Goal: Information Seeking & Learning: Check status

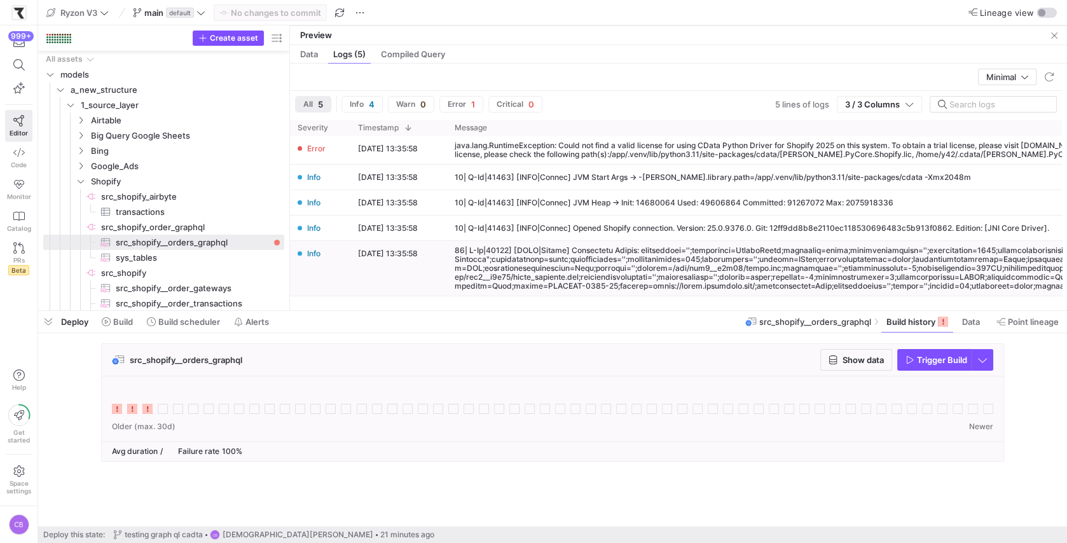
scroll to position [36, 0]
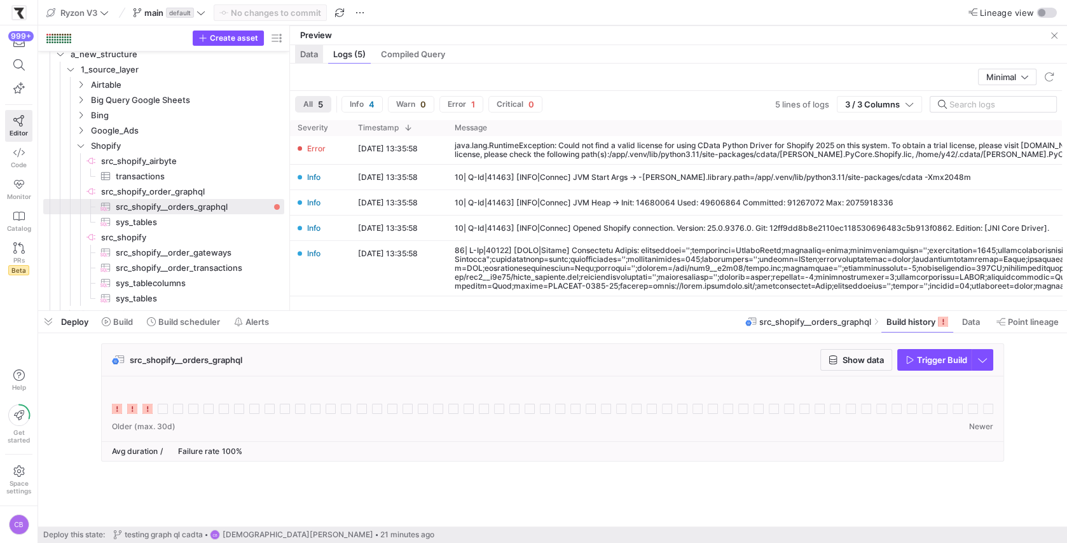
click at [310, 59] on div "Data" at bounding box center [309, 54] width 28 height 18
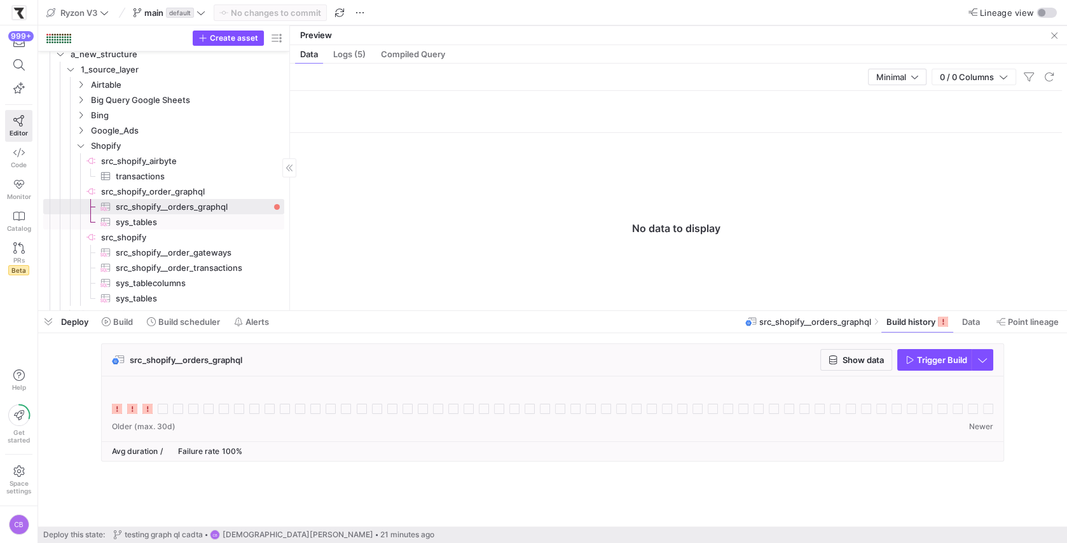
click at [207, 216] on span "sys_tables​​​​​​​​​" at bounding box center [193, 222] width 154 height 15
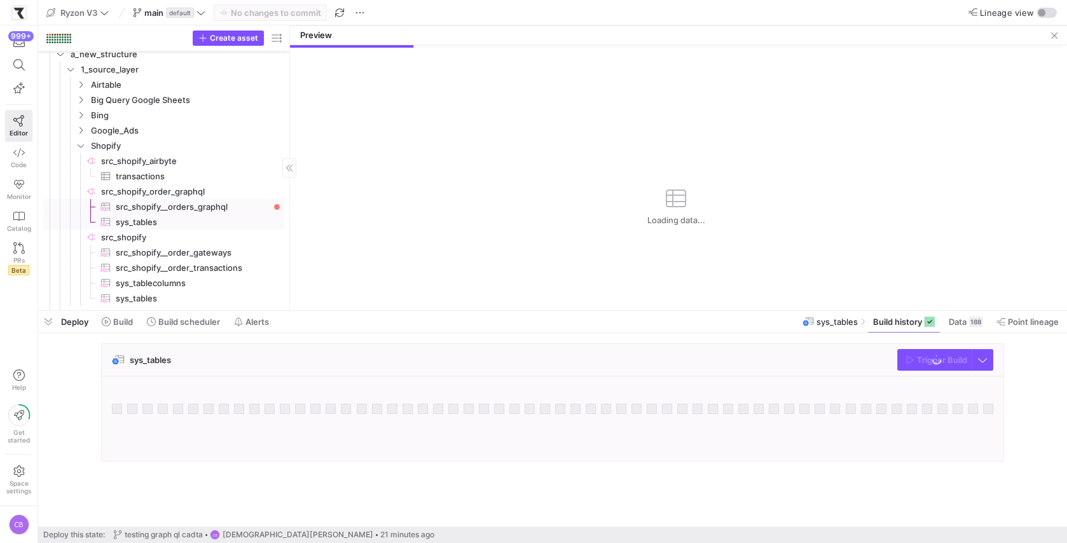
click at [206, 204] on span "src_shopify__orders_graphql​​​​​​​​​" at bounding box center [193, 207] width 154 height 15
type textarea "SELECT * FROM Orders LIMIT 10"
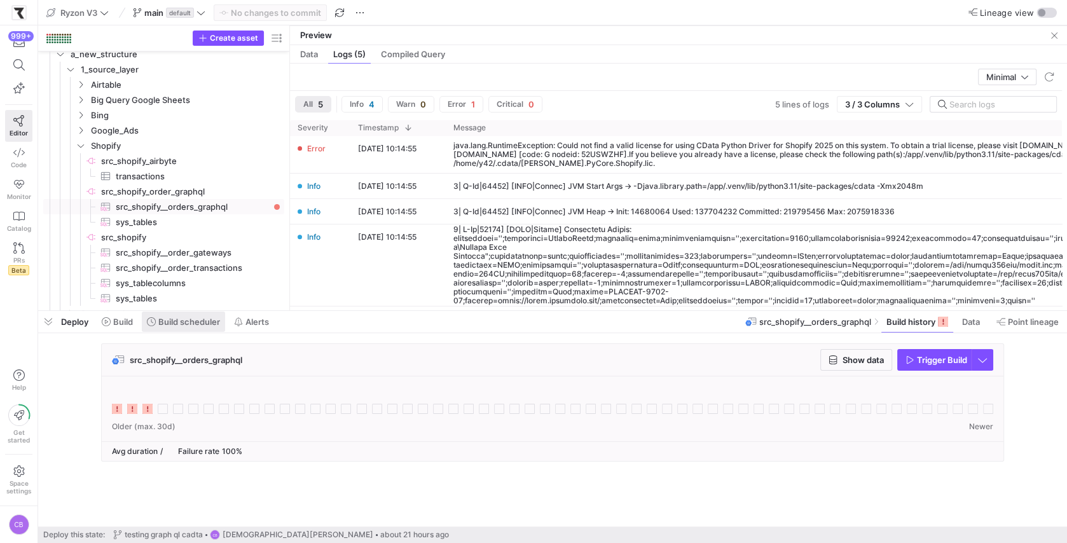
click at [202, 323] on span "Build scheduler" at bounding box center [189, 322] width 62 height 10
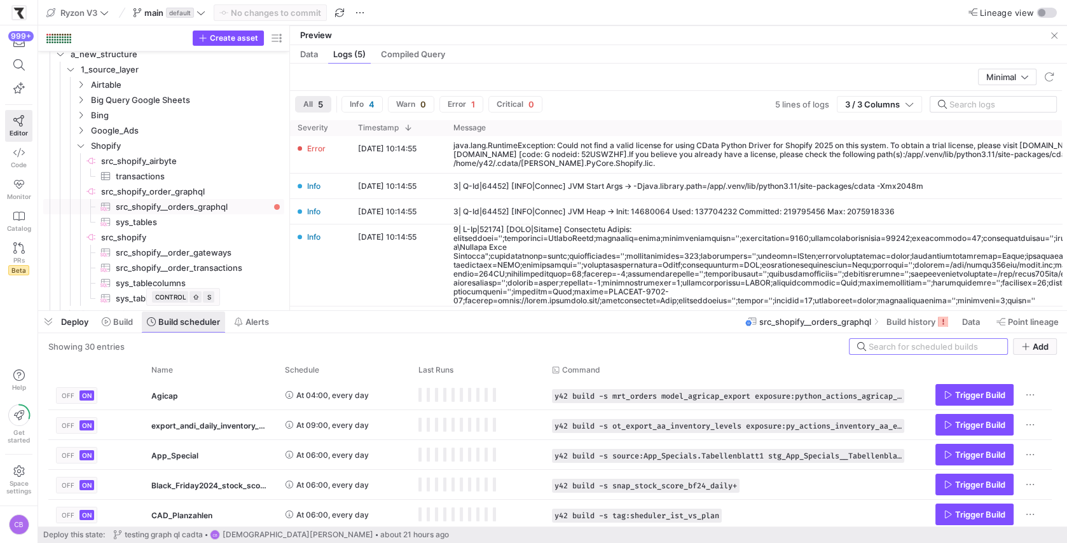
click at [202, 323] on span "Build scheduler" at bounding box center [189, 322] width 62 height 10
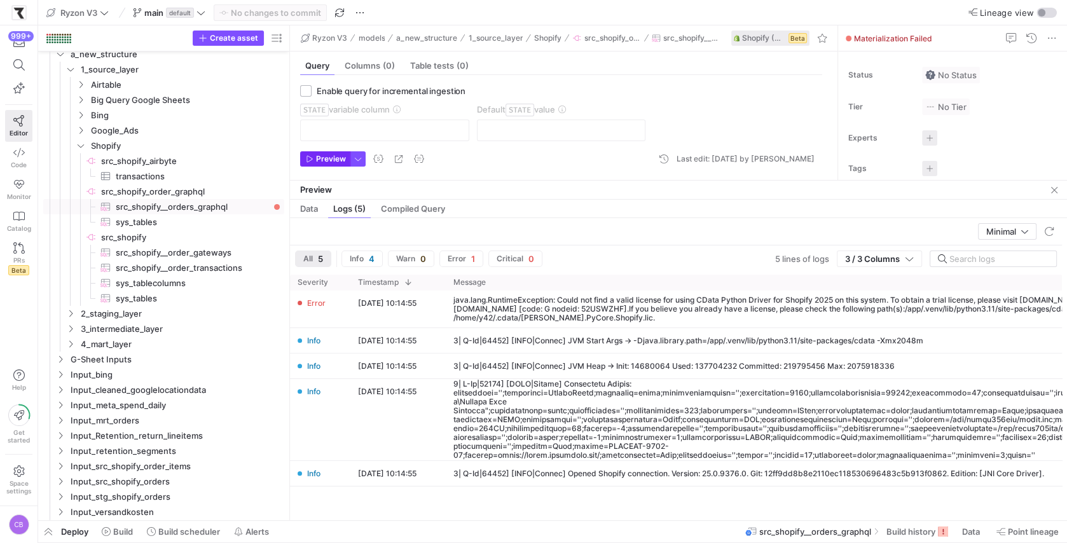
click at [322, 156] on span "Preview" at bounding box center [331, 159] width 30 height 9
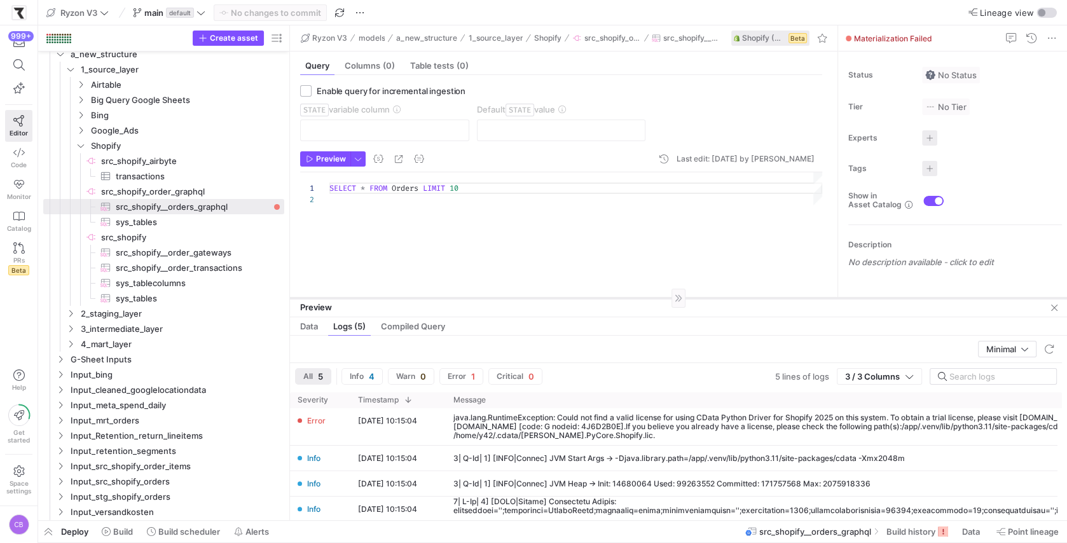
drag, startPoint x: 464, startPoint y: 180, endPoint x: 469, endPoint y: 301, distance: 121.6
click at [469, 298] on div at bounding box center [678, 298] width 777 height 1
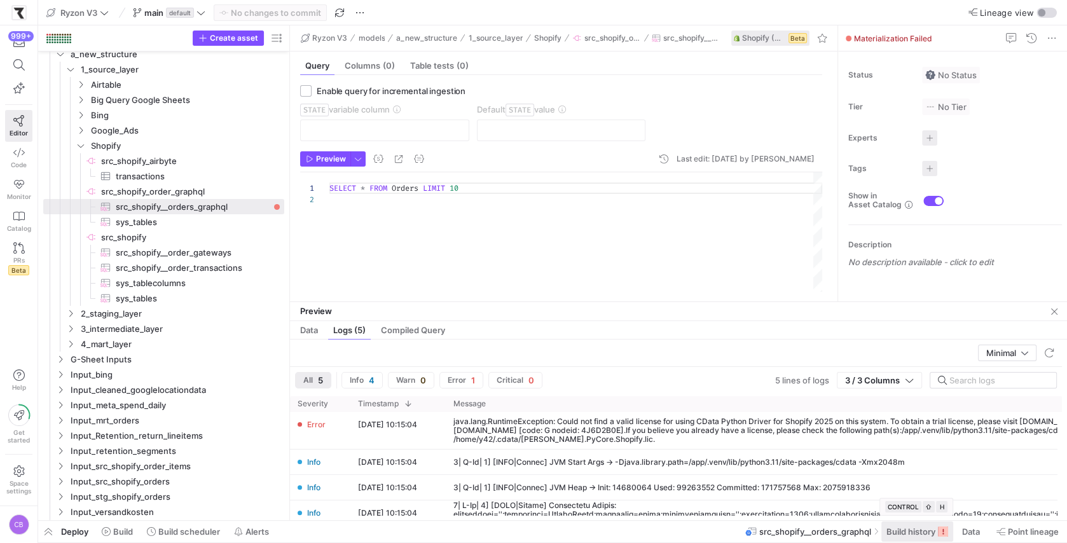
click at [905, 530] on span "Build history" at bounding box center [911, 532] width 49 height 10
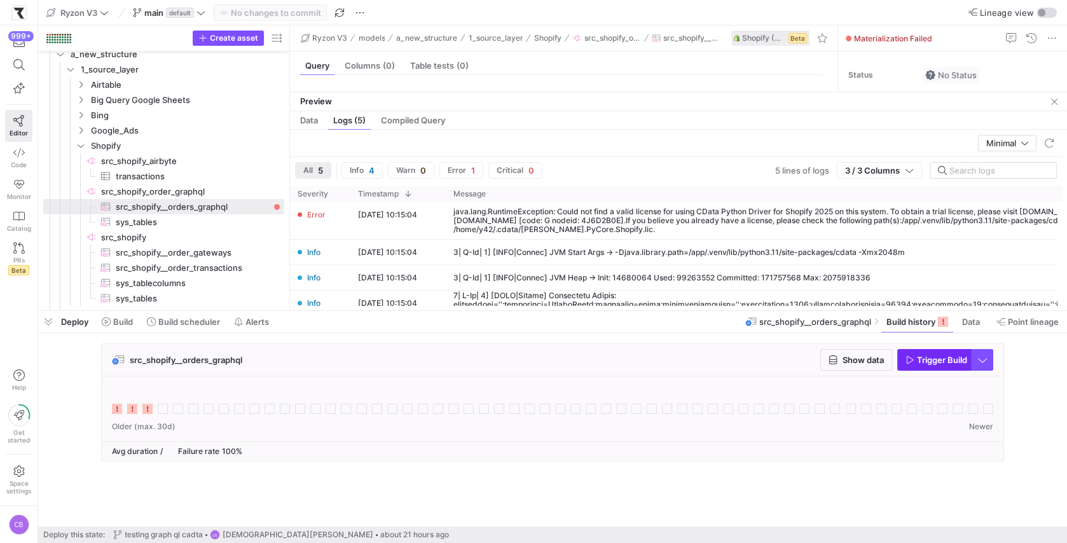
click at [911, 358] on icon "button" at bounding box center [910, 360] width 9 height 9
